Goal: Navigation & Orientation: Understand site structure

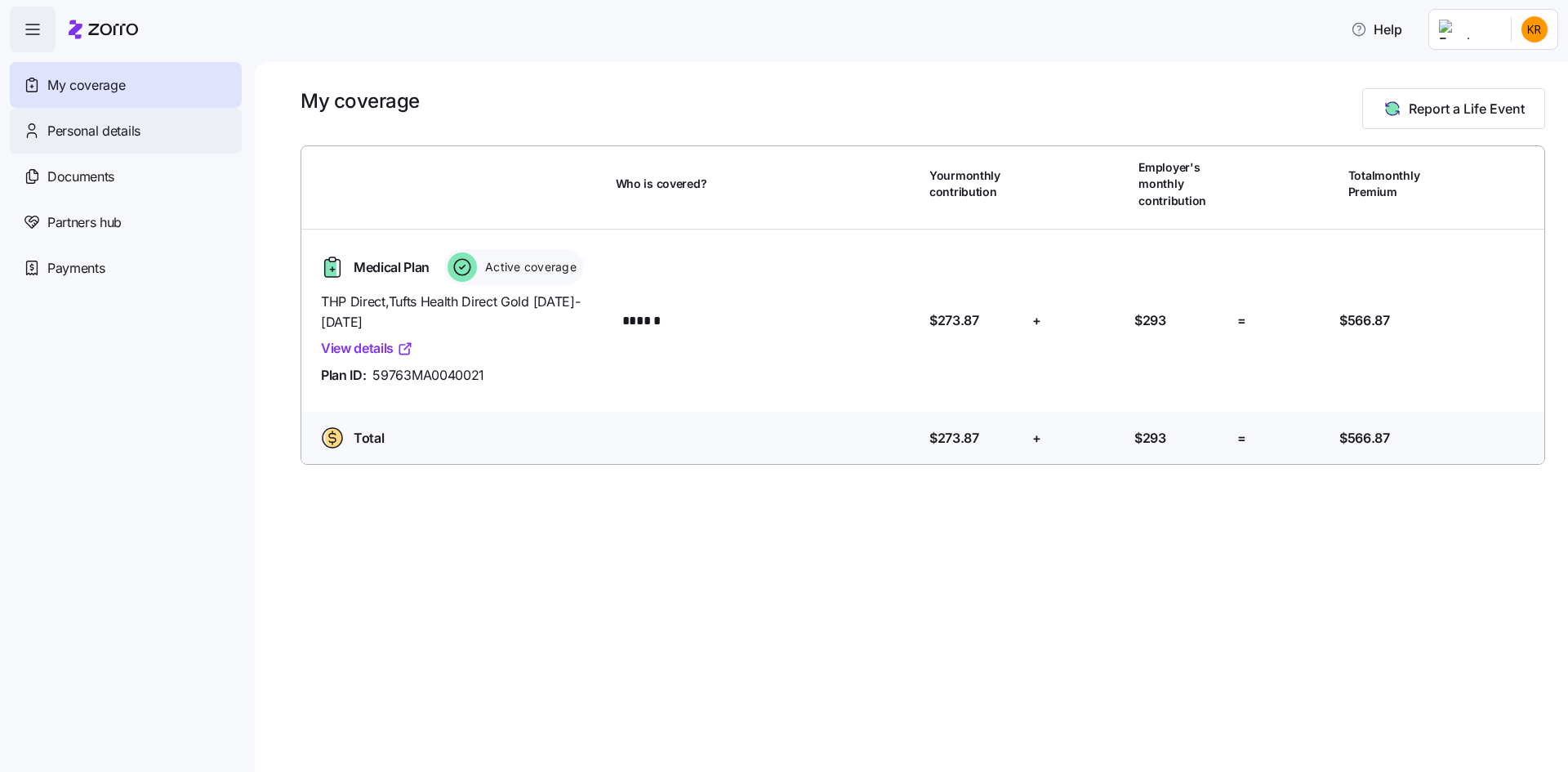
click at [124, 130] on span "Personal details" at bounding box center [93, 131] width 93 height 20
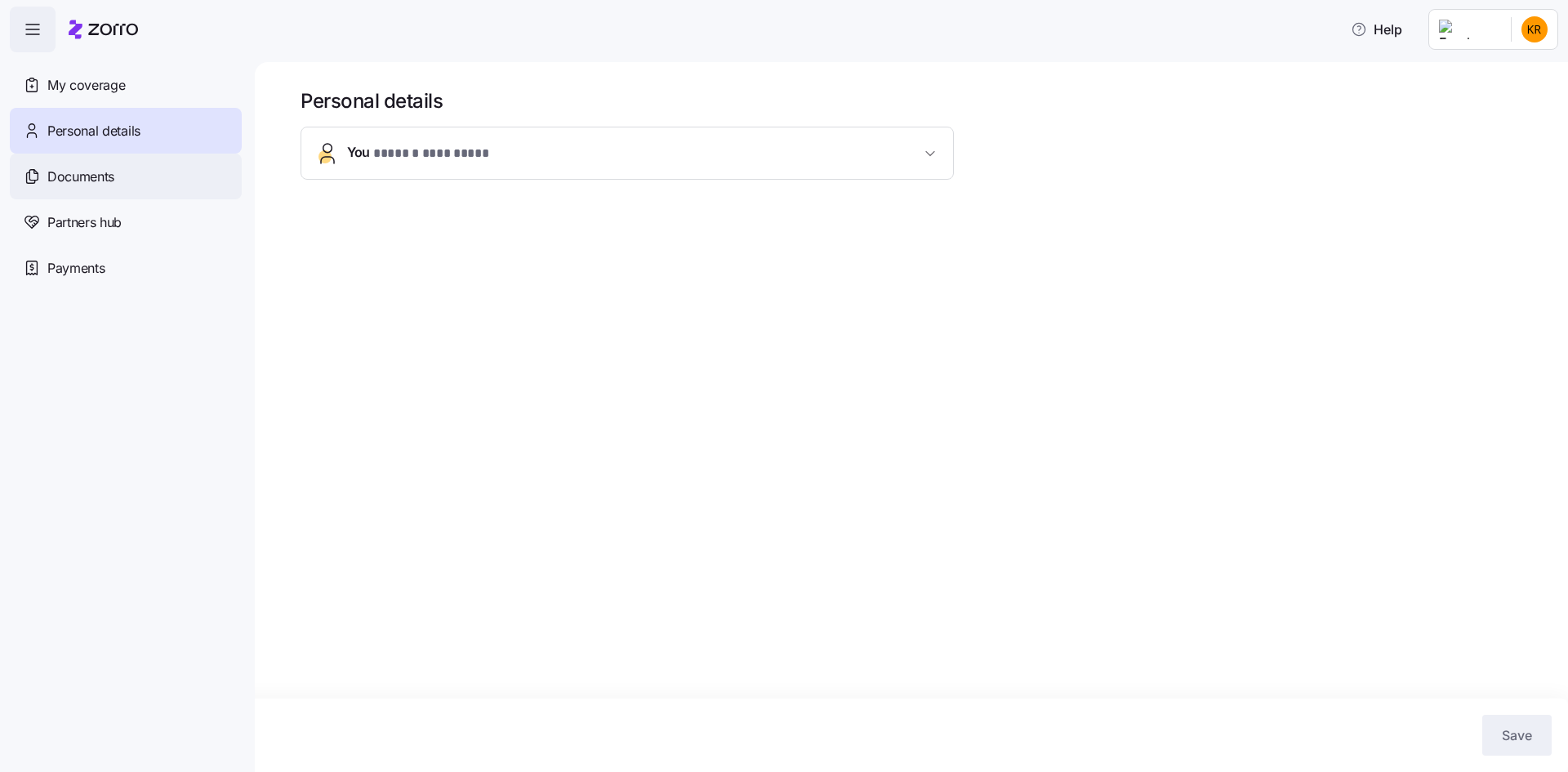
click at [86, 178] on span "Documents" at bounding box center [80, 177] width 67 height 20
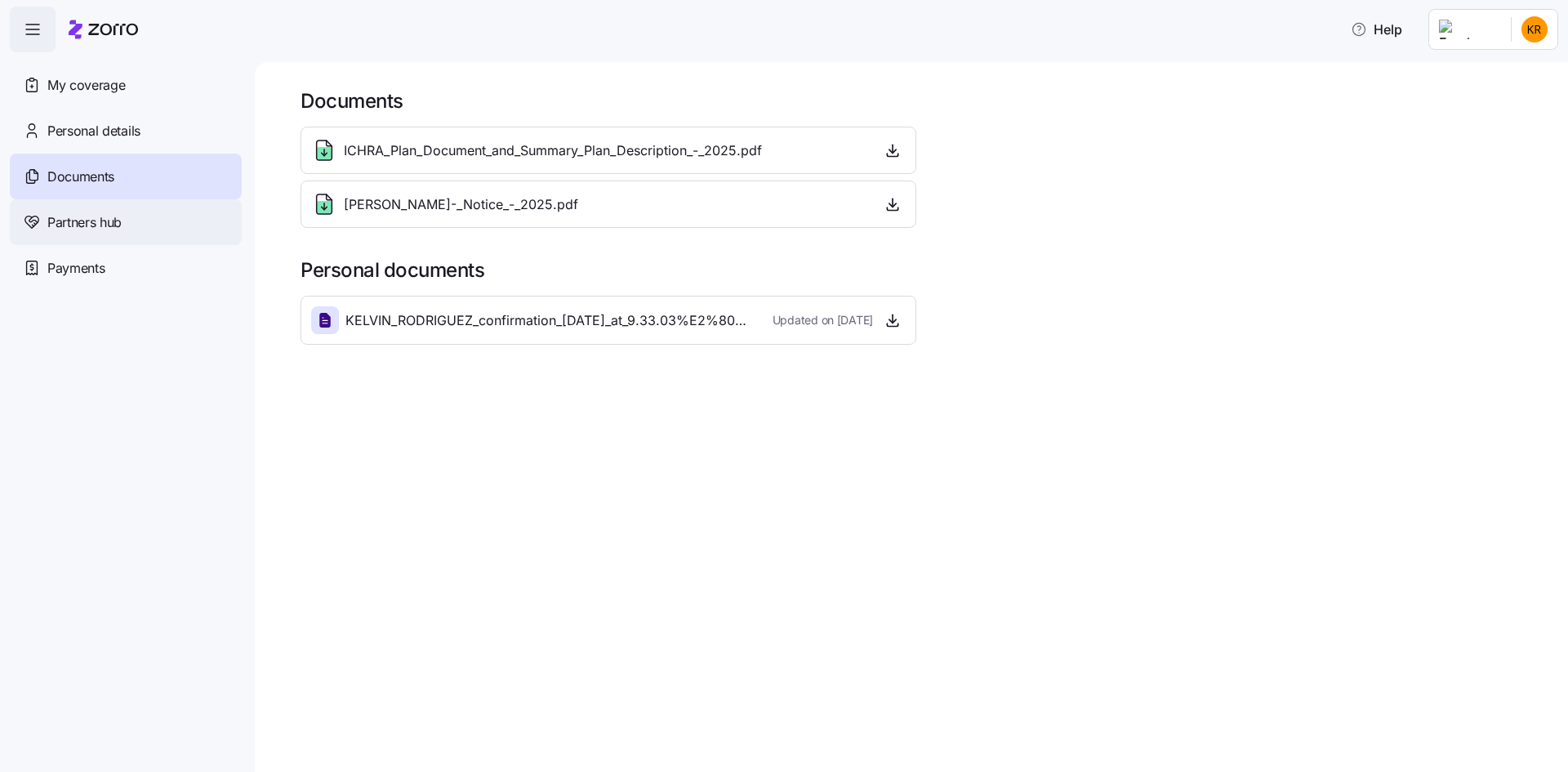
click at [76, 216] on span "Partners hub" at bounding box center [84, 223] width 75 height 20
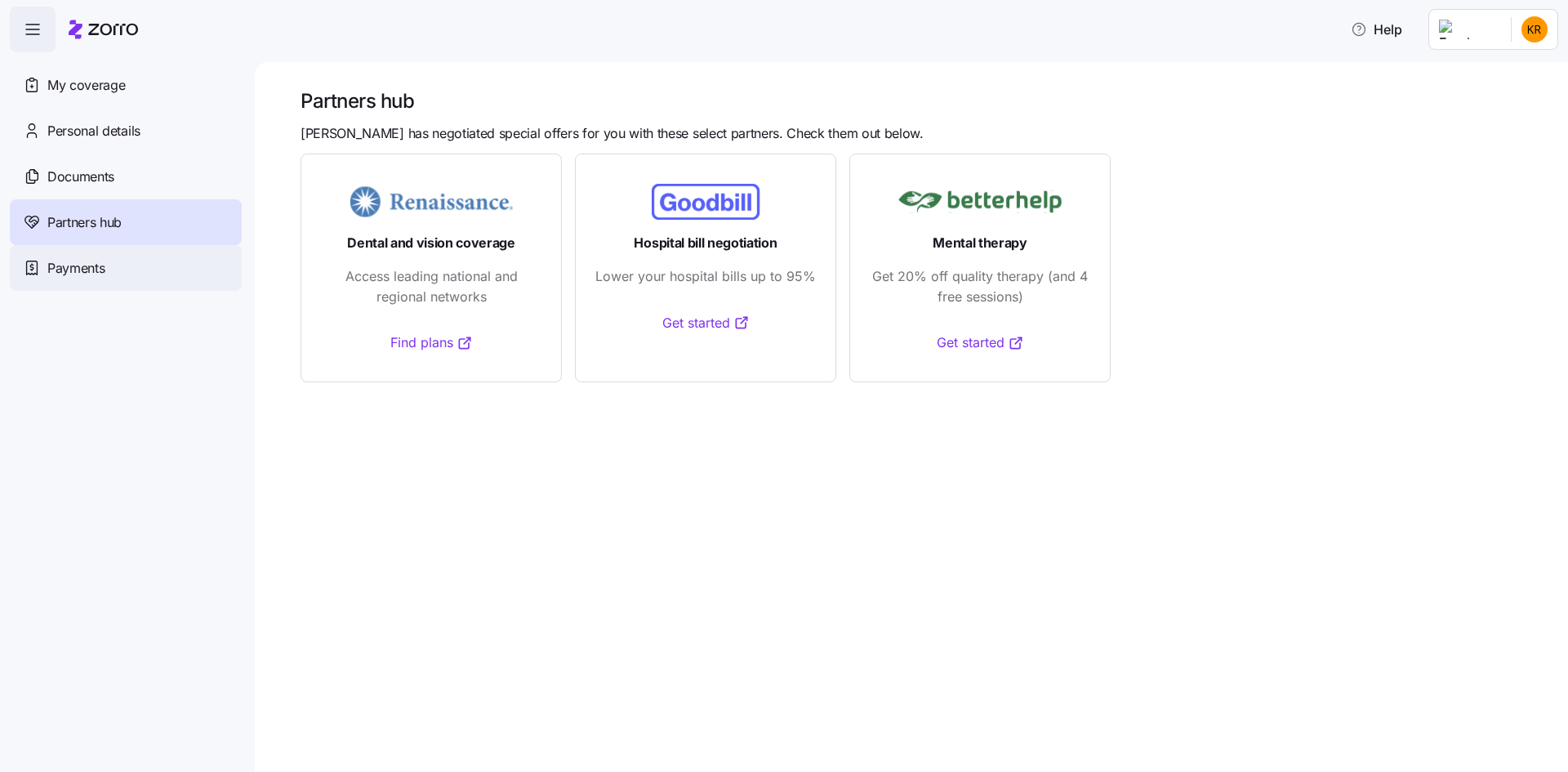
click at [73, 267] on span "Payments" at bounding box center [75, 268] width 57 height 20
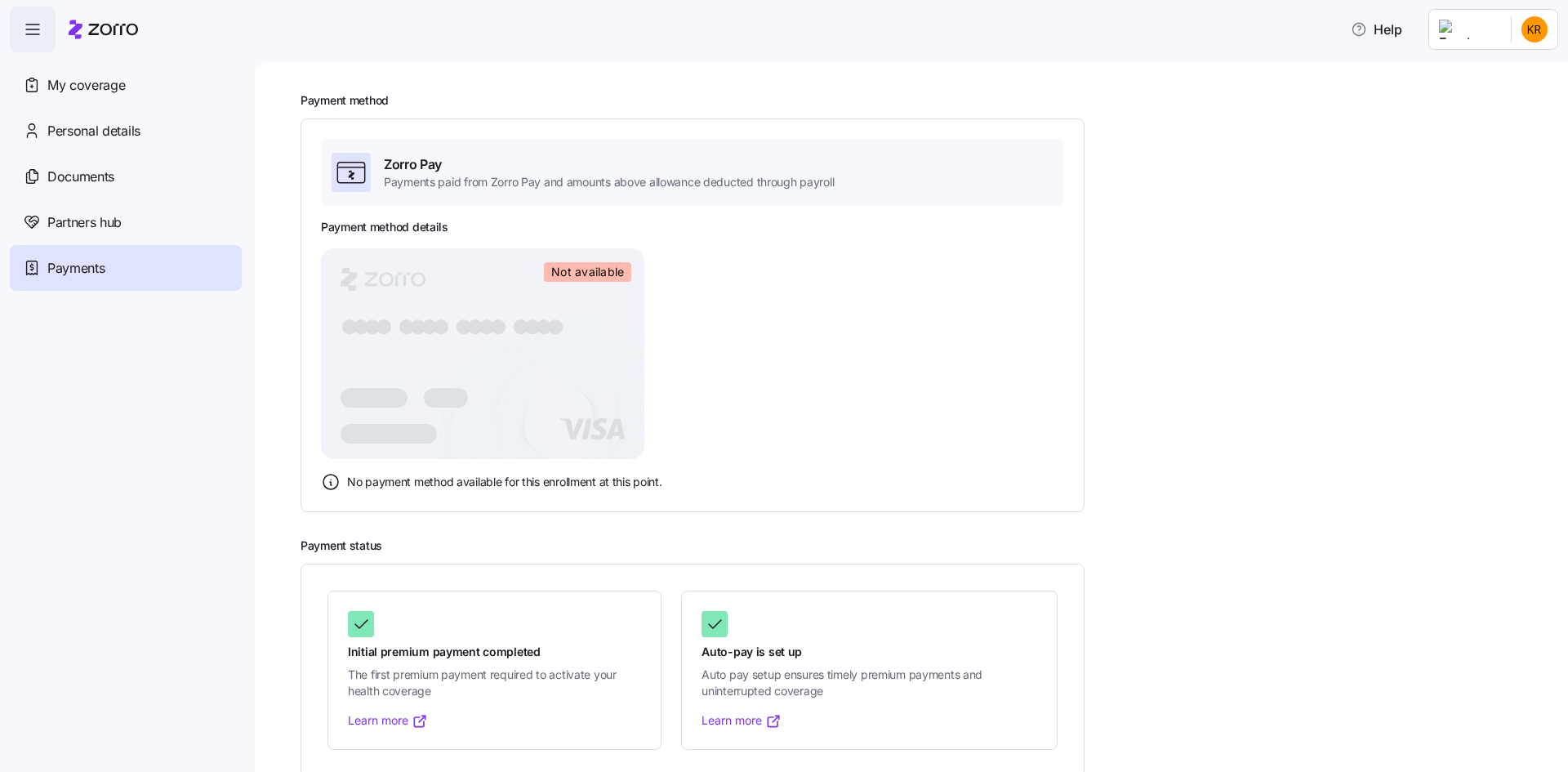
scroll to position [75, 0]
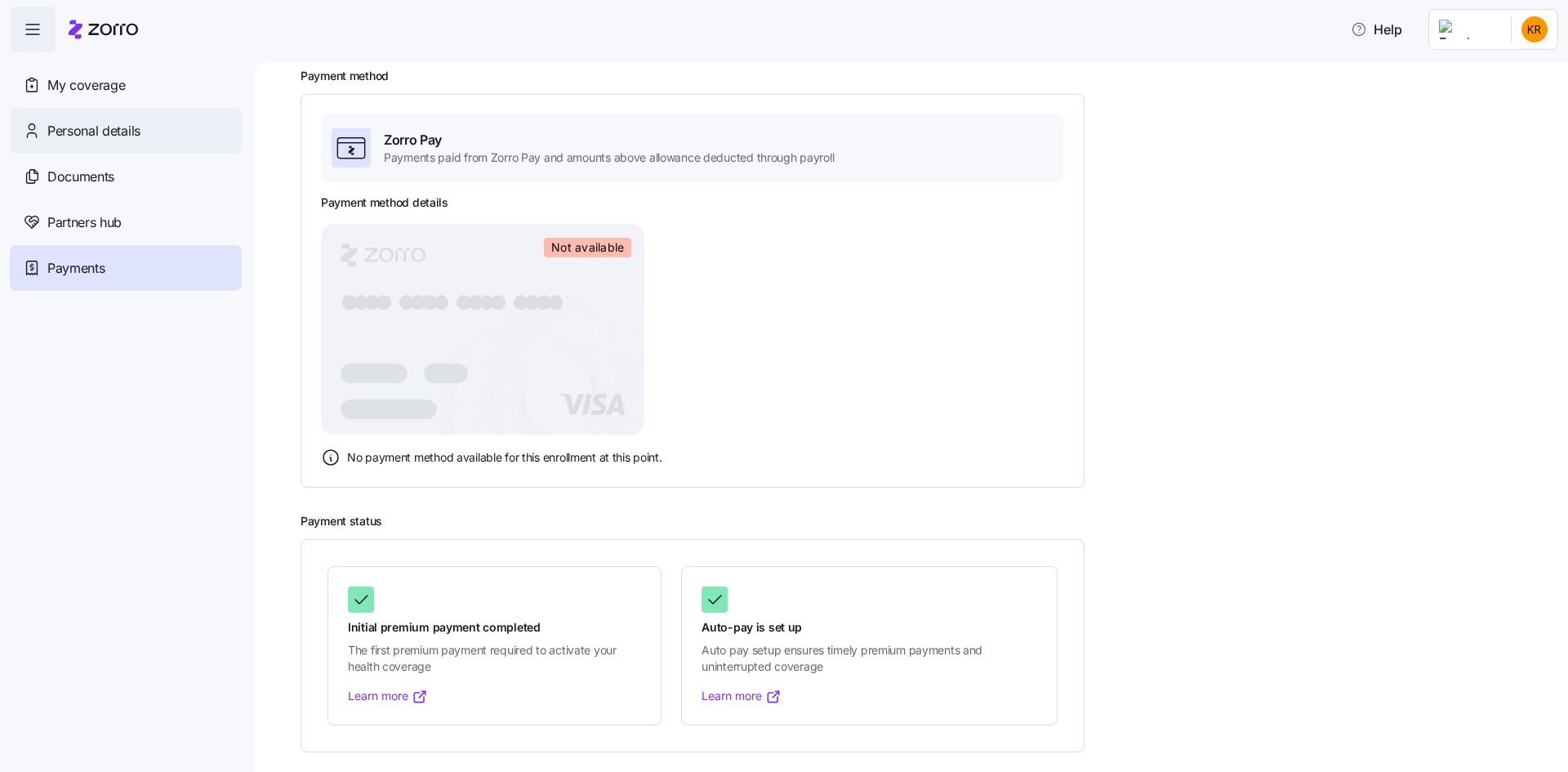
click at [84, 126] on span "Personal details" at bounding box center [93, 131] width 93 height 20
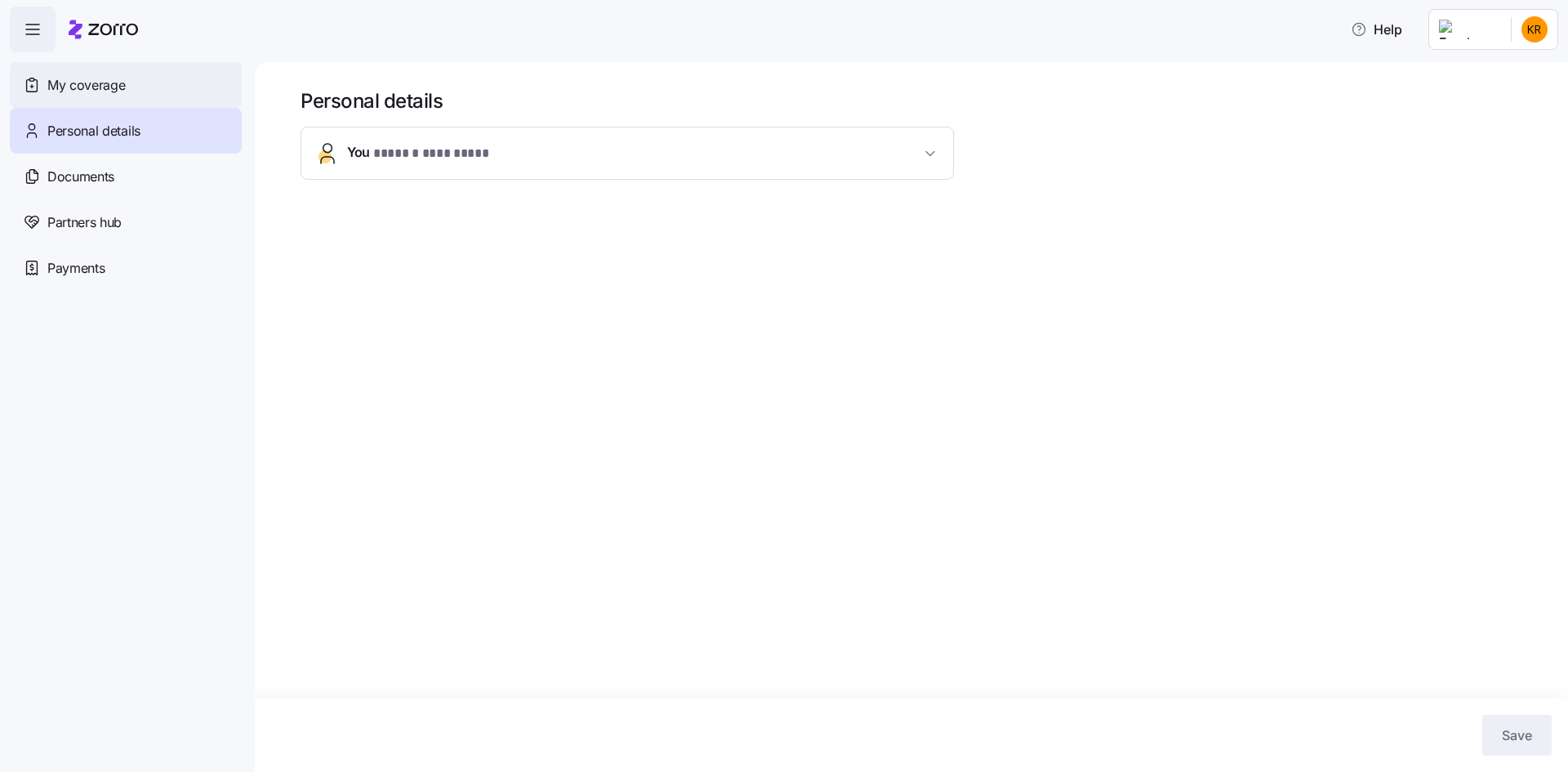
click at [81, 89] on span "My coverage" at bounding box center [86, 86] width 77 height 20
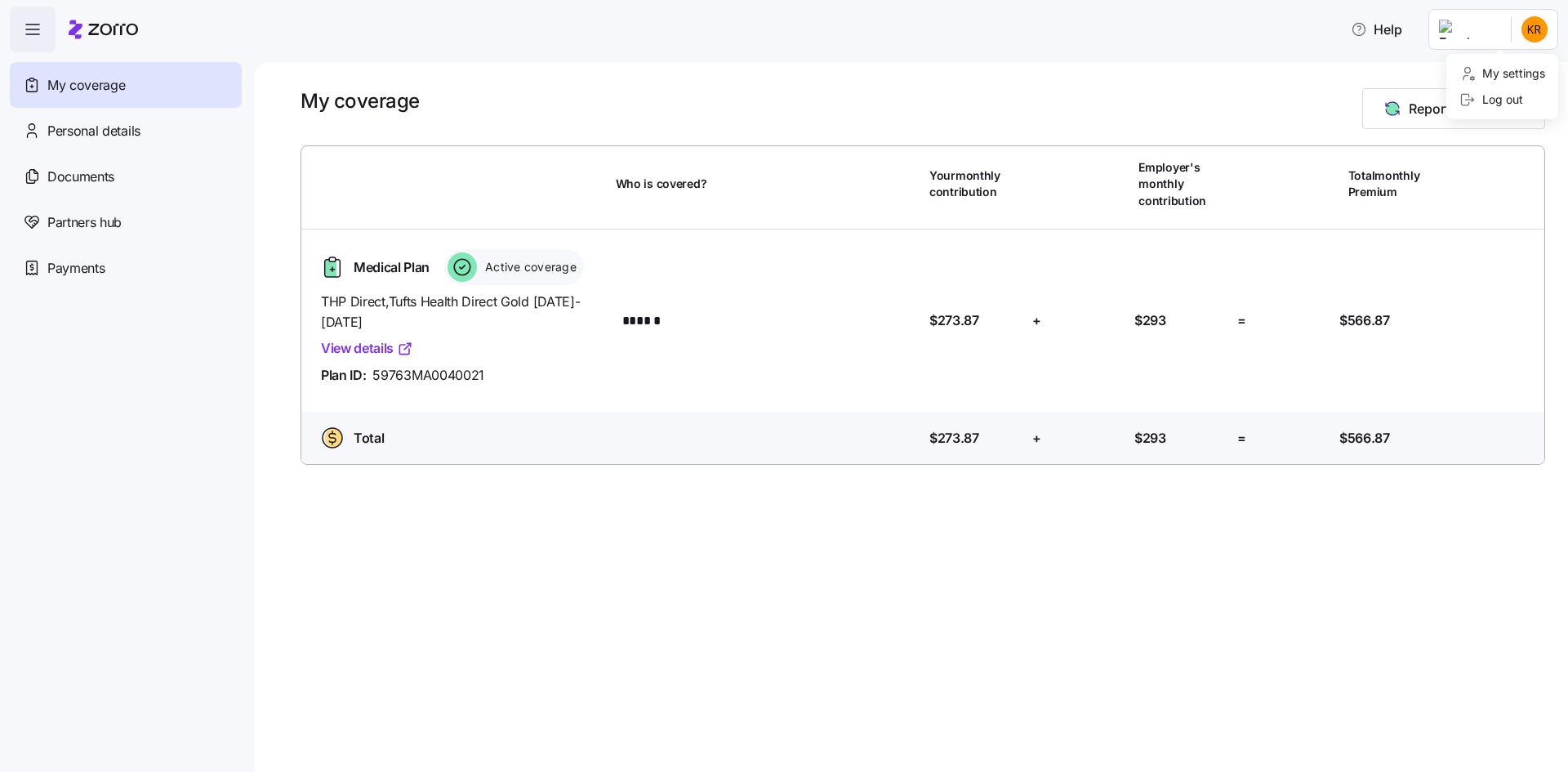
click at [1537, 30] on html "Help My coverage Personal details Documents Partners hub Payments My coverage R…" at bounding box center [784, 381] width 1568 height 762
click at [1486, 102] on div "Log out" at bounding box center [1491, 100] width 63 height 18
